Goal: Task Accomplishment & Management: Use online tool/utility

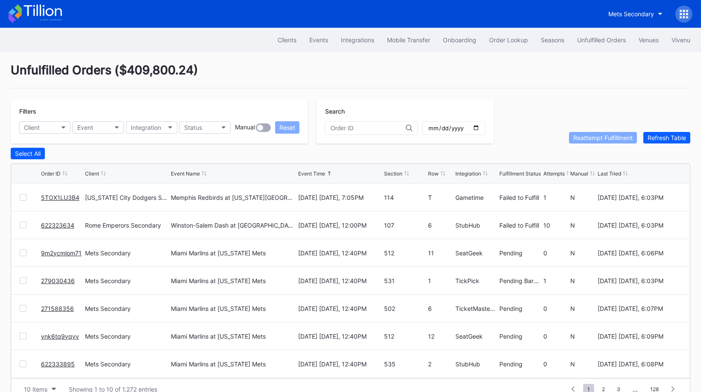
click at [48, 196] on link "5TOX1LU3B4" at bounding box center [60, 197] width 38 height 7
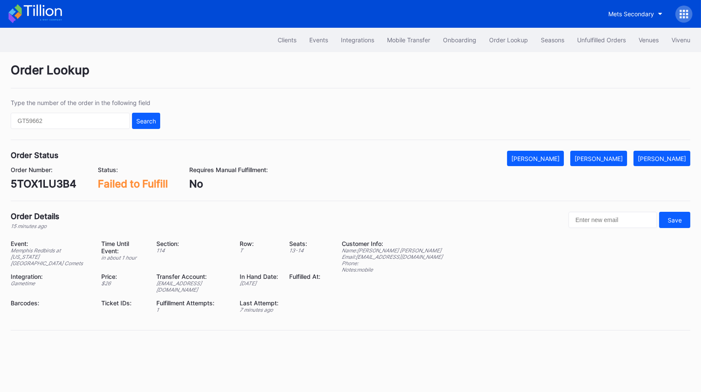
click at [52, 180] on div "5TOX1LU3B4" at bounding box center [44, 184] width 66 height 12
copy div "5TOX1LU3B4"
click at [618, 155] on div "[PERSON_NAME]" at bounding box center [599, 158] width 48 height 7
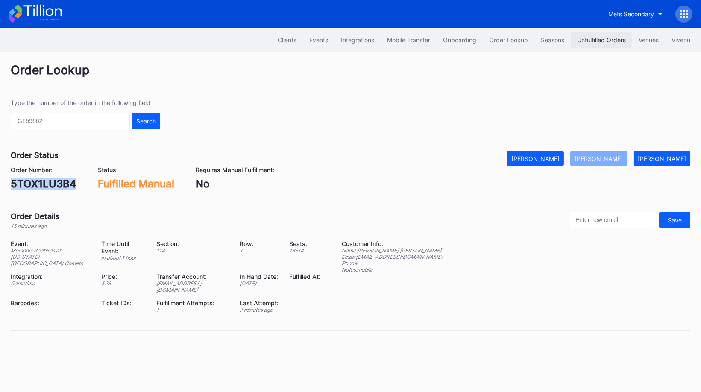
click at [592, 40] on div "Unfulfilled Orders" at bounding box center [601, 39] width 49 height 7
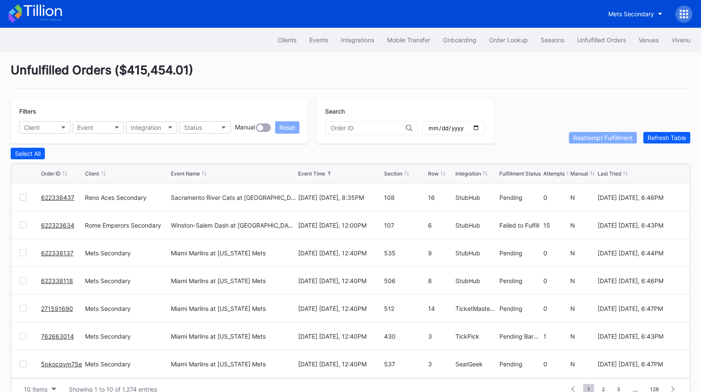
click at [59, 225] on link "622323634" at bounding box center [57, 225] width 33 height 7
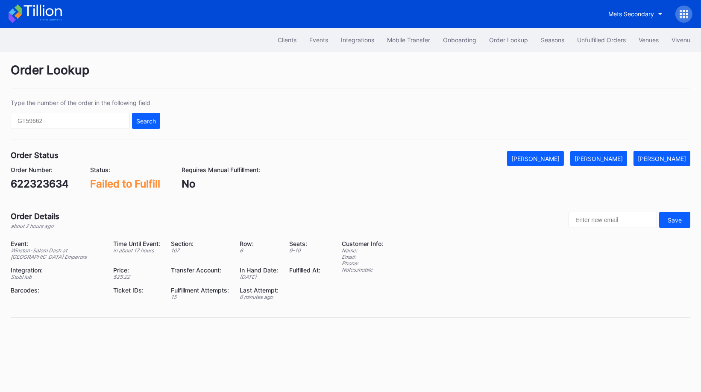
click at [48, 179] on div "622323634" at bounding box center [40, 184] width 58 height 12
copy div "622323634"
click at [623, 157] on div "[PERSON_NAME]" at bounding box center [599, 158] width 48 height 7
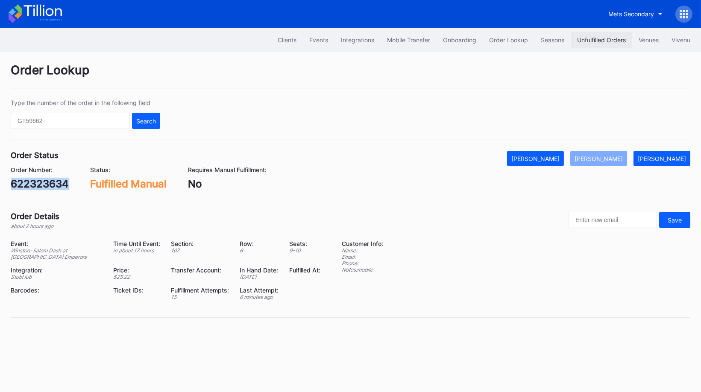
click at [579, 36] on div "Unfulfilled Orders" at bounding box center [601, 39] width 49 height 7
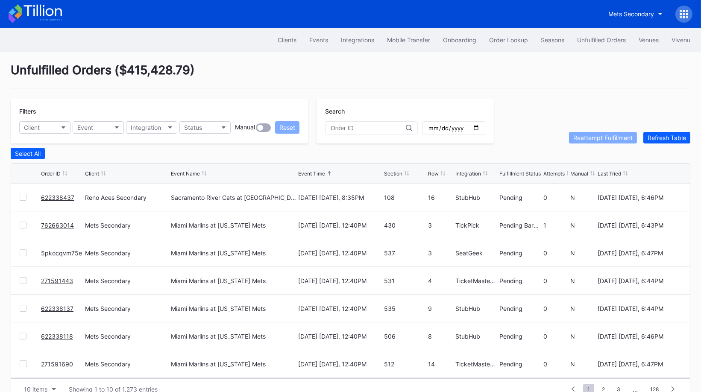
scroll to position [16, 0]
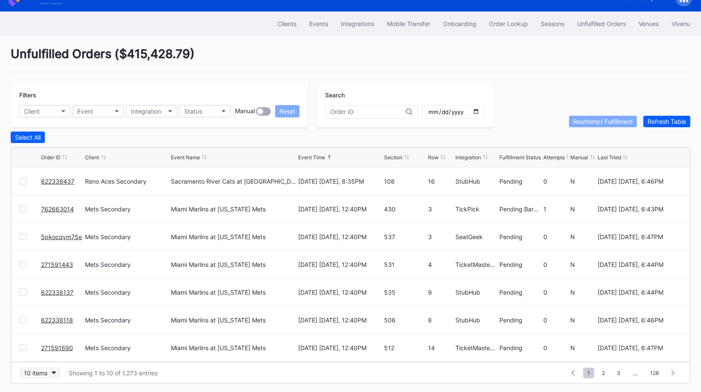
click at [45, 371] on div "10 items" at bounding box center [35, 373] width 23 height 7
click at [47, 323] on div "50 items" at bounding box center [40, 318] width 41 height 16
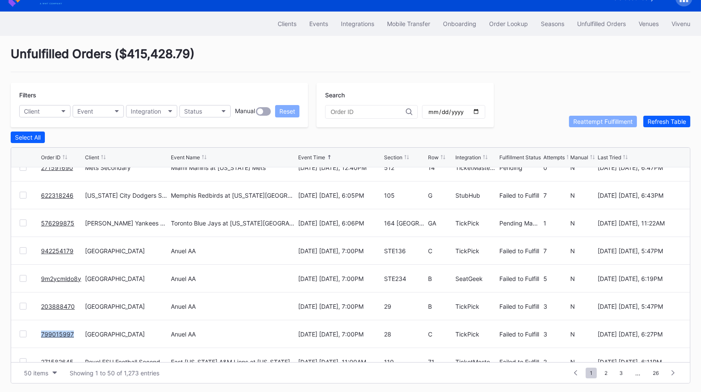
scroll to position [176, 0]
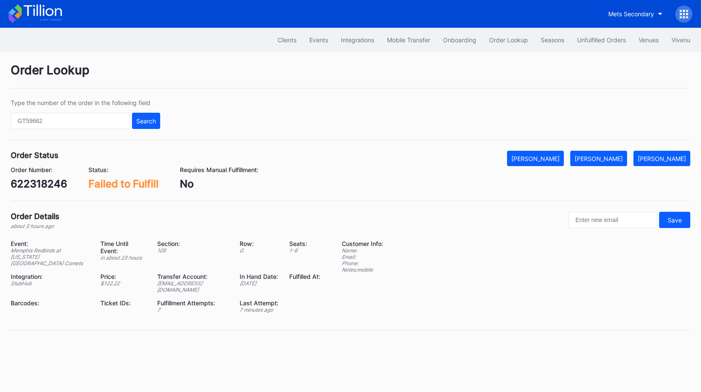
click at [50, 178] on div "622318246" at bounding box center [39, 184] width 56 height 12
copy div "622318246"
click at [613, 157] on div "[PERSON_NAME]" at bounding box center [599, 158] width 48 height 7
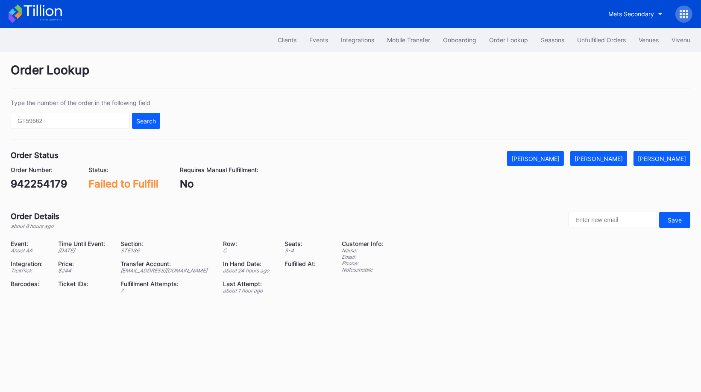
click at [34, 183] on div "942254179" at bounding box center [39, 184] width 56 height 12
copy div "942254179"
click at [622, 155] on div "[PERSON_NAME]" at bounding box center [599, 158] width 48 height 7
click at [63, 183] on div "9m2ycmldo8y" at bounding box center [46, 184] width 70 height 12
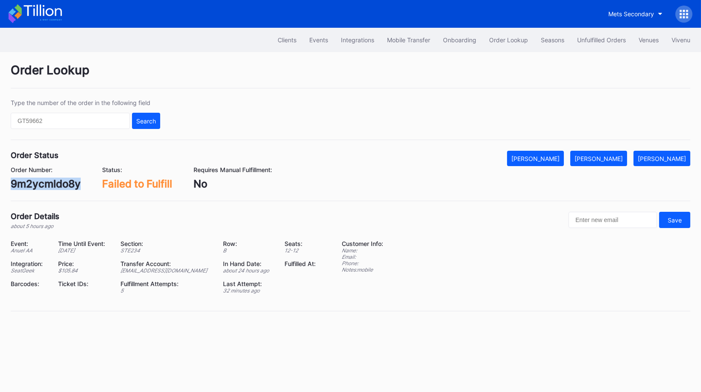
click at [63, 183] on div "9m2ycmldo8y" at bounding box center [46, 184] width 70 height 12
copy div "9m2ycmldo8y"
click at [613, 159] on div "[PERSON_NAME]" at bounding box center [599, 158] width 48 height 7
click at [56, 180] on div "203888470" at bounding box center [40, 184] width 59 height 12
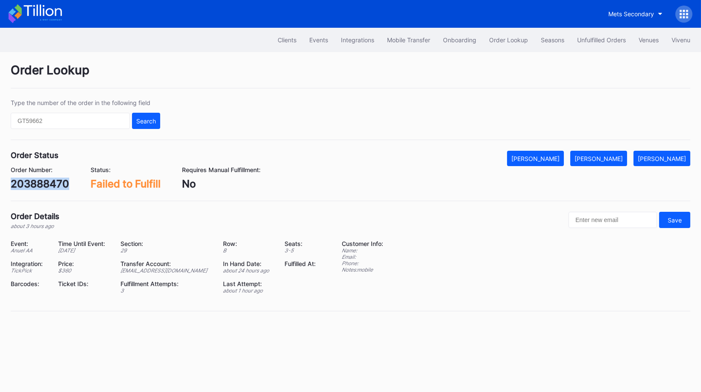
copy div "203888470"
click at [608, 157] on div "Mark Fulfilled" at bounding box center [599, 158] width 48 height 7
click at [56, 179] on div "799015997" at bounding box center [39, 184] width 56 height 12
copy div "799015997"
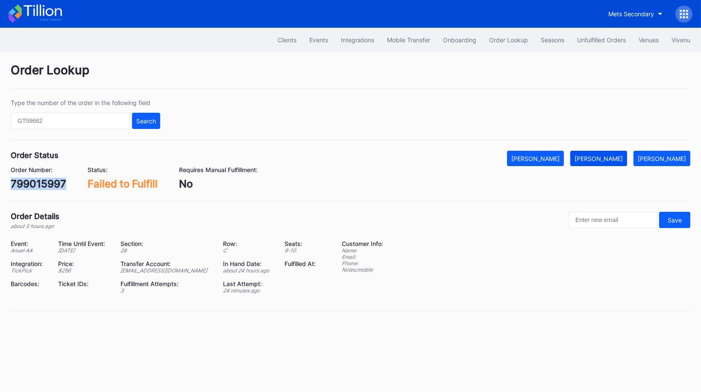
click at [614, 159] on div "[PERSON_NAME]" at bounding box center [599, 158] width 48 height 7
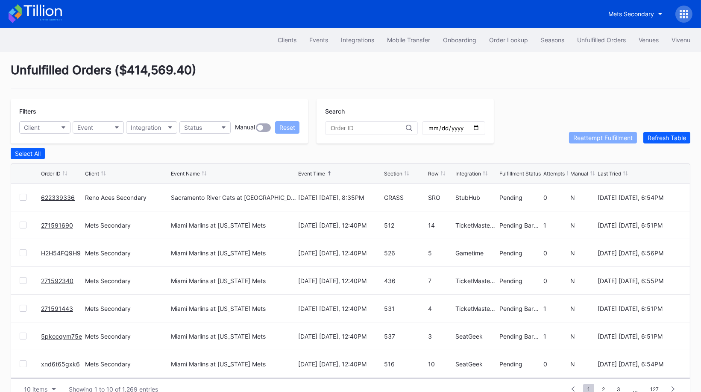
scroll to position [16, 0]
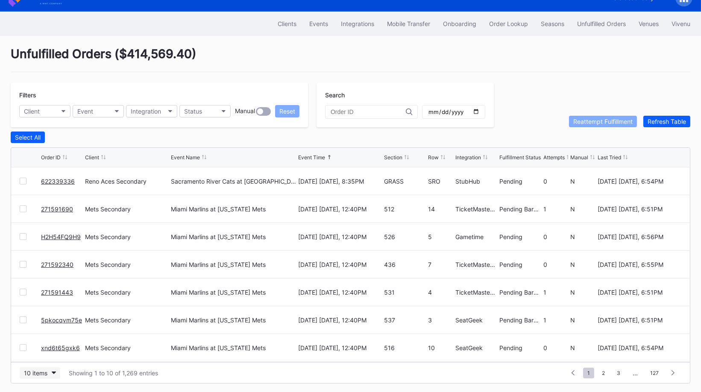
click at [50, 367] on button "10 items" at bounding box center [40, 373] width 41 height 12
click at [37, 318] on div "50 items" at bounding box center [38, 317] width 24 height 7
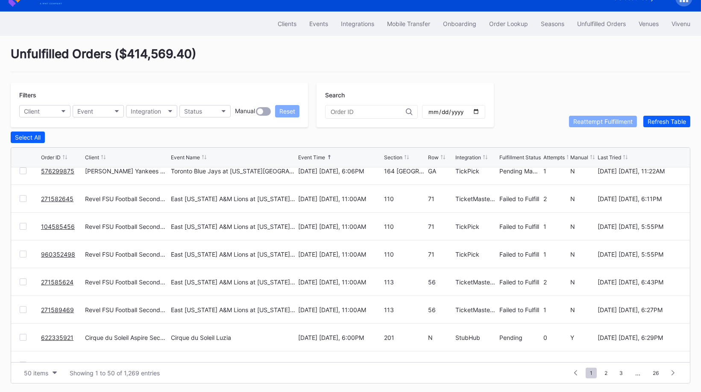
scroll to position [236, 0]
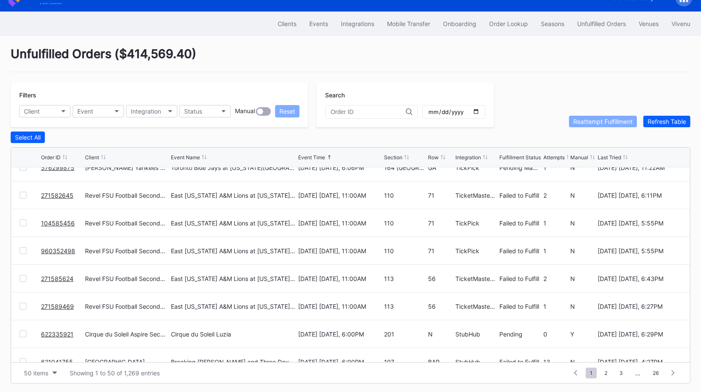
click at [25, 193] on div at bounding box center [23, 195] width 7 height 7
click at [23, 222] on div at bounding box center [23, 223] width 7 height 7
click at [22, 245] on div "960352498 Revel FSU Football Secondary East Texas A&M Lions at Florida State Se…" at bounding box center [350, 251] width 679 height 28
click at [22, 250] on div at bounding box center [23, 250] width 7 height 7
click at [23, 280] on div at bounding box center [23, 278] width 7 height 7
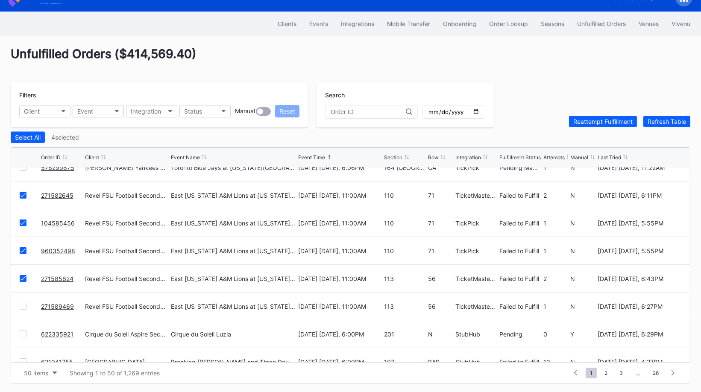
click at [23, 304] on div at bounding box center [23, 306] width 7 height 7
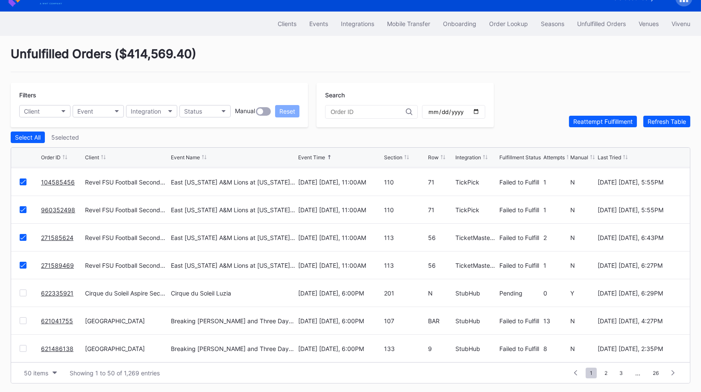
scroll to position [279, 0]
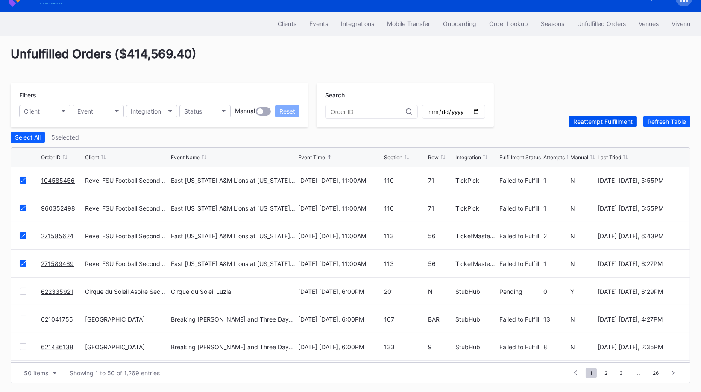
click at [600, 121] on div "Reattempt Fulfillment" at bounding box center [602, 121] width 59 height 7
click at [63, 289] on link "622335921" at bounding box center [57, 291] width 32 height 7
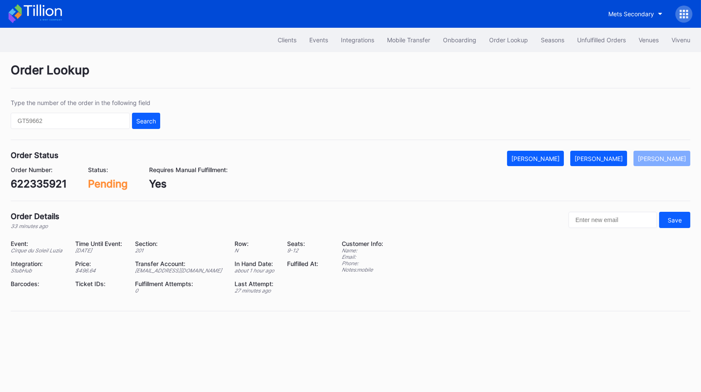
click at [56, 184] on div "622335921" at bounding box center [39, 184] width 56 height 12
copy div "622335921"
click at [611, 164] on button "[PERSON_NAME]" at bounding box center [598, 158] width 57 height 15
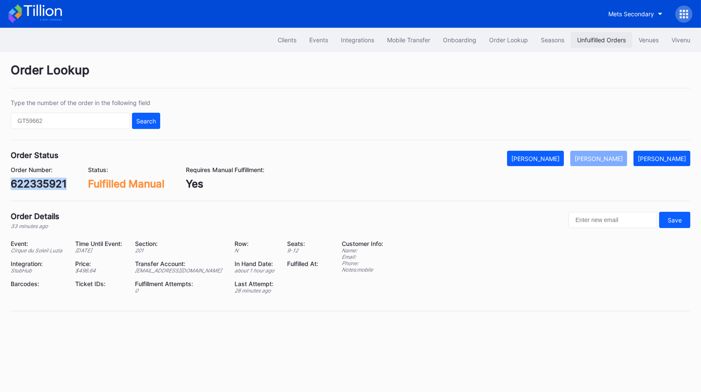
click at [592, 41] on div "Unfulfilled Orders" at bounding box center [601, 39] width 49 height 7
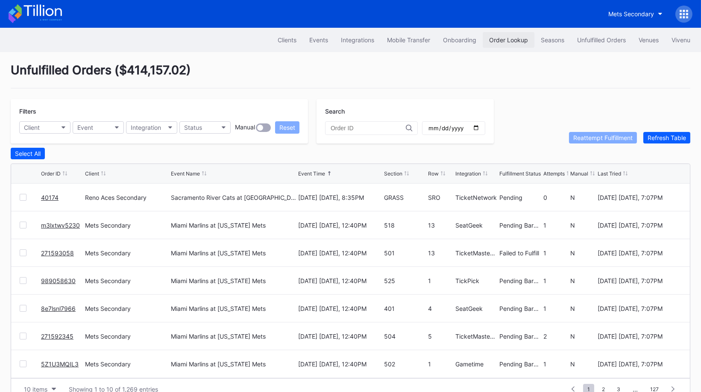
click at [514, 41] on div "Order Lookup" at bounding box center [508, 39] width 39 height 7
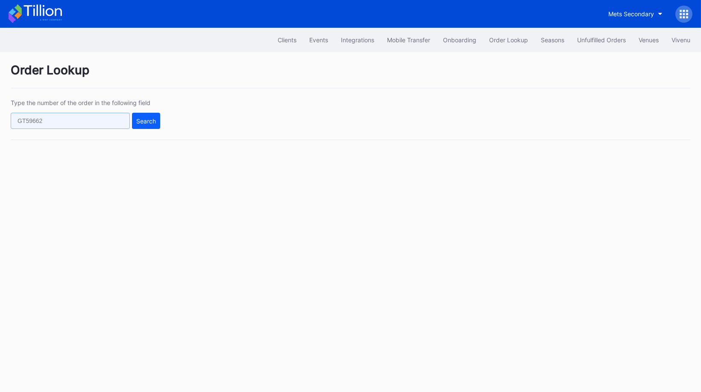
click at [108, 118] on input "text" at bounding box center [70, 121] width 119 height 16
paste input "621428762"
click at [153, 119] on div "Search" at bounding box center [146, 120] width 20 height 7
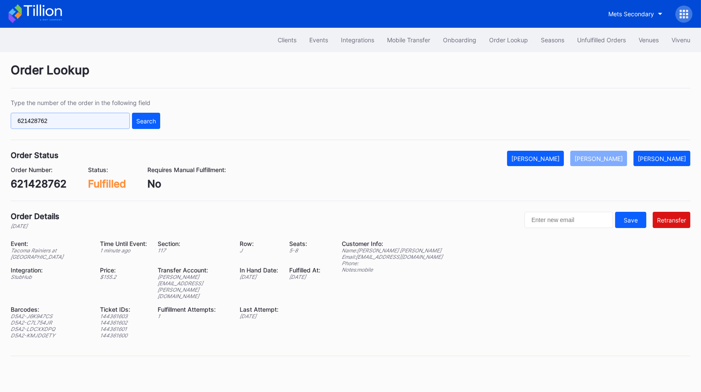
click at [122, 114] on input "621428762" at bounding box center [70, 121] width 119 height 16
paste input "50650223"
type input "50650223"
click at [146, 123] on div "Search" at bounding box center [146, 120] width 20 height 7
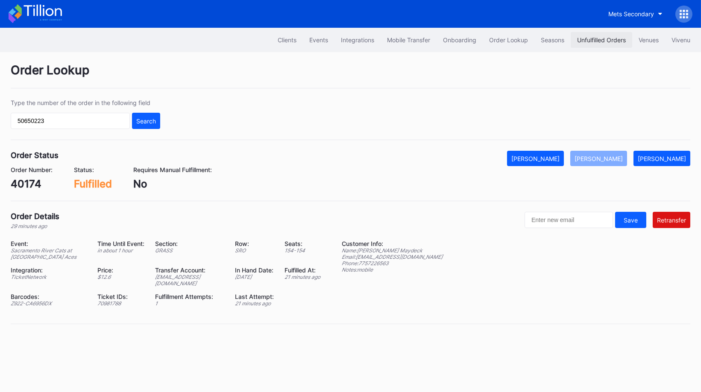
click at [607, 43] on div "Unfulfilled Orders" at bounding box center [601, 39] width 49 height 7
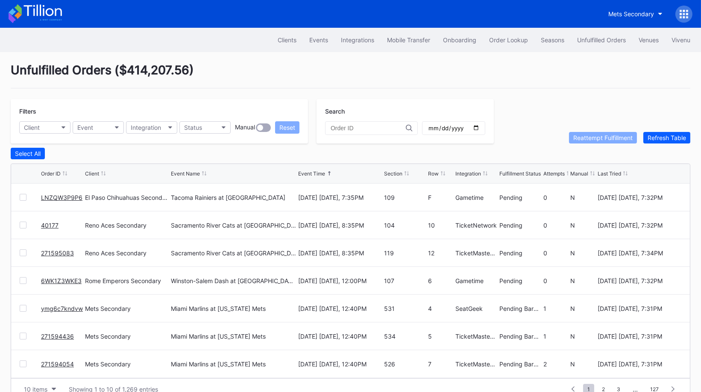
scroll to position [16, 0]
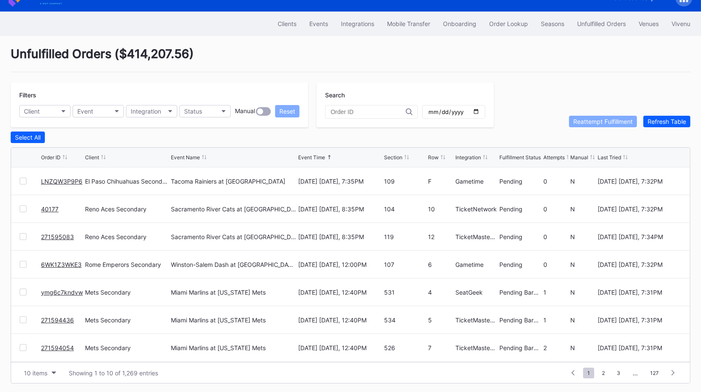
click at [57, 264] on link "6WK1Z3WKE3" at bounding box center [61, 264] width 41 height 7
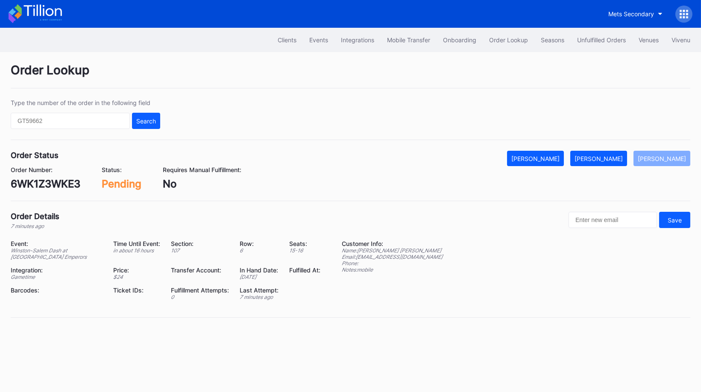
click at [61, 178] on div "6WK1Z3WKE3" at bounding box center [46, 184] width 70 height 12
copy div "6WK1Z3WKE3"
click at [615, 159] on div "[PERSON_NAME]" at bounding box center [599, 158] width 48 height 7
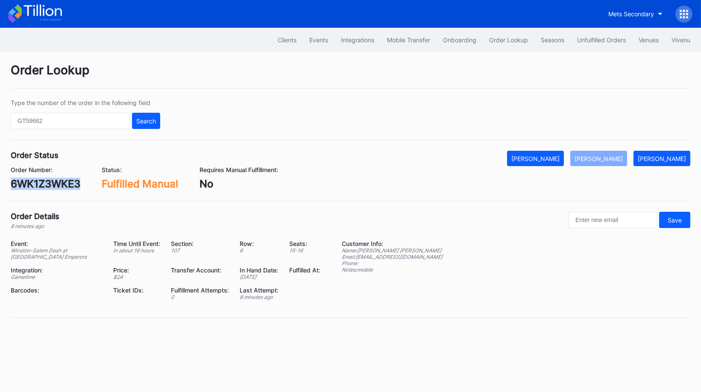
copy div "6WK1Z3WKE3"
click at [605, 37] on div "Unfulfilled Orders" at bounding box center [601, 39] width 49 height 7
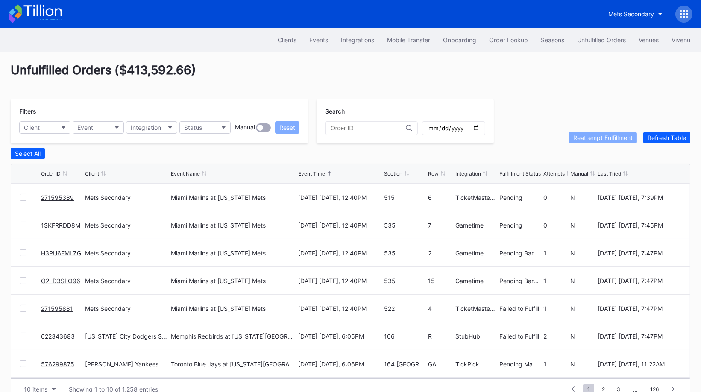
click at [53, 333] on link "622343683" at bounding box center [58, 336] width 34 height 7
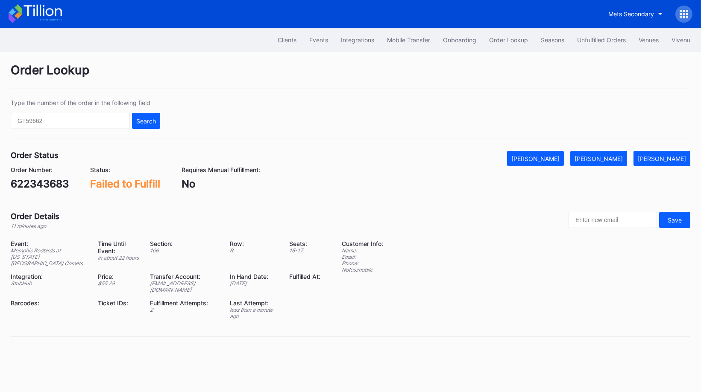
click at [57, 185] on div "622343683" at bounding box center [40, 184] width 58 height 12
copy div "622343683"
click at [619, 164] on button "[PERSON_NAME]" at bounding box center [598, 158] width 57 height 15
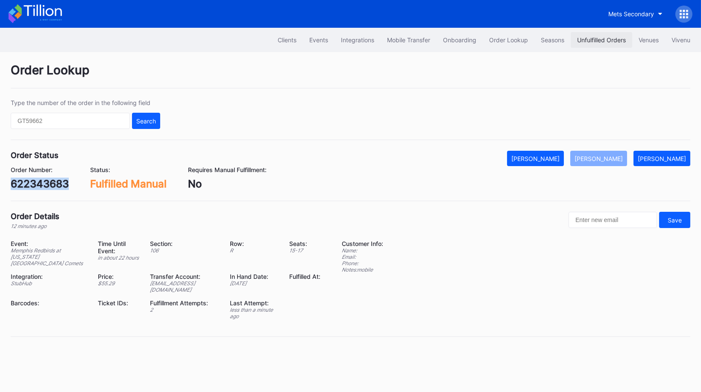
click at [601, 35] on button "Unfulfilled Orders" at bounding box center [602, 40] width 62 height 16
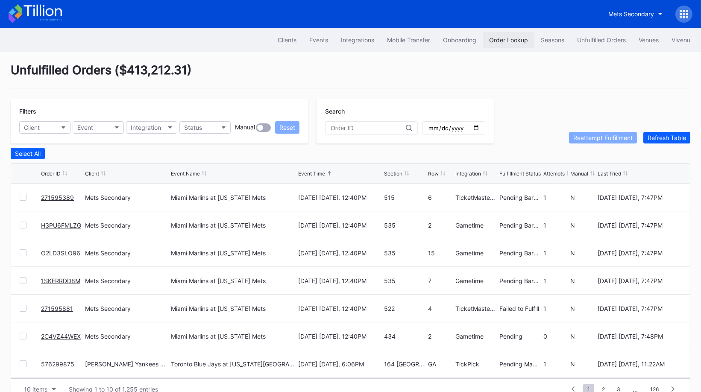
click at [505, 35] on button "Order Lookup" at bounding box center [509, 40] width 52 height 16
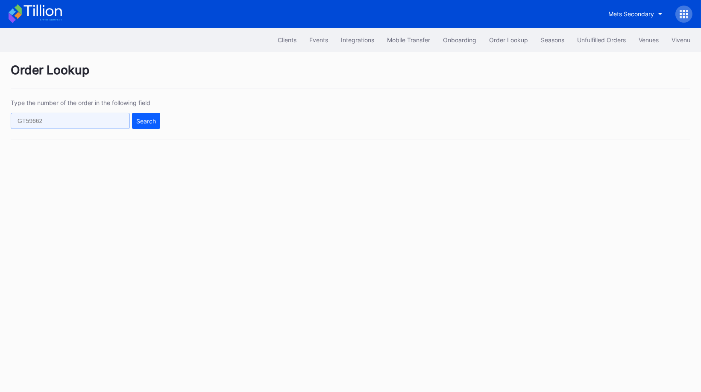
click at [115, 120] on input "text" at bounding box center [70, 121] width 119 height 16
paste input "622345526"
type input "622345526"
click at [145, 118] on div "Search" at bounding box center [146, 120] width 20 height 7
